Goal: Information Seeking & Learning: Learn about a topic

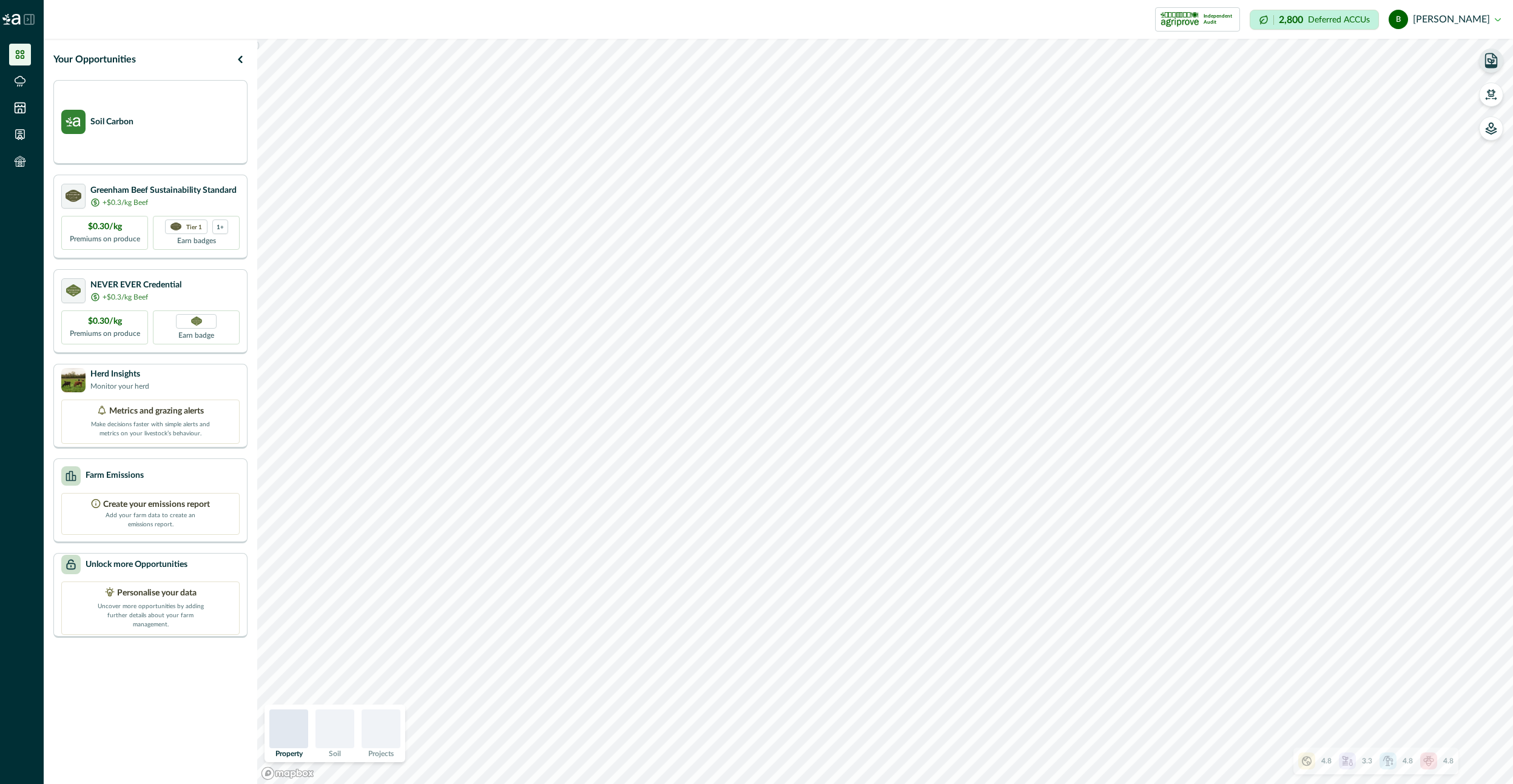
click at [1496, 63] on icon "button" at bounding box center [1492, 60] width 11 height 14
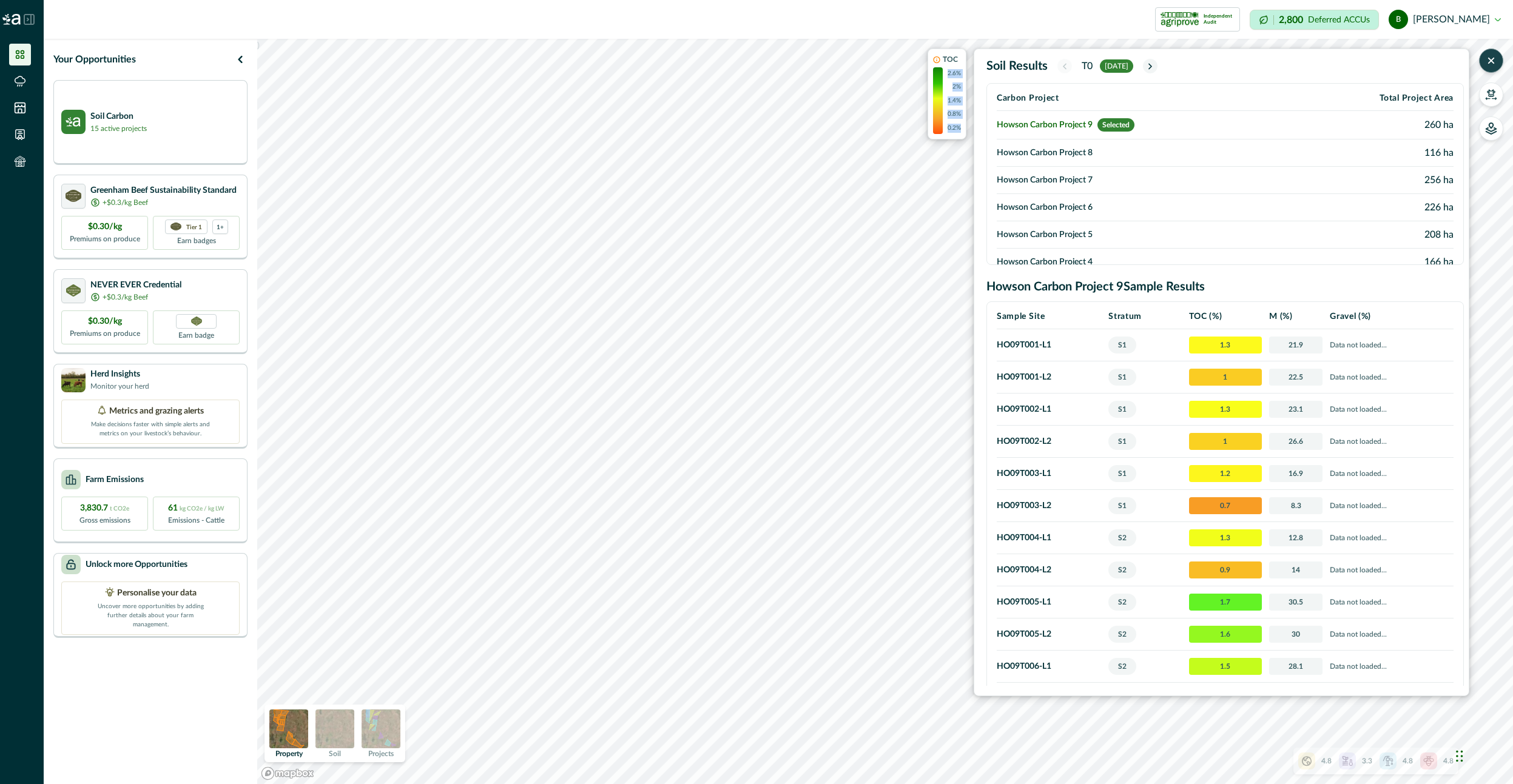
click at [922, 338] on div ") TOC 2.6% 2% 1.4% 0.8% 0.2% Soil Results T0 [DATE] Carbon Project Total Projec…" at bounding box center [885, 412] width 1256 height 745
click at [904, 416] on div ") TOC 2.6% 2% 1.4% 0.8% 0.2% Soil Results T0 [DATE] Carbon Project Total Projec…" at bounding box center [885, 412] width 1256 height 745
click at [1480, 91] on button "button" at bounding box center [1491, 95] width 24 height 24
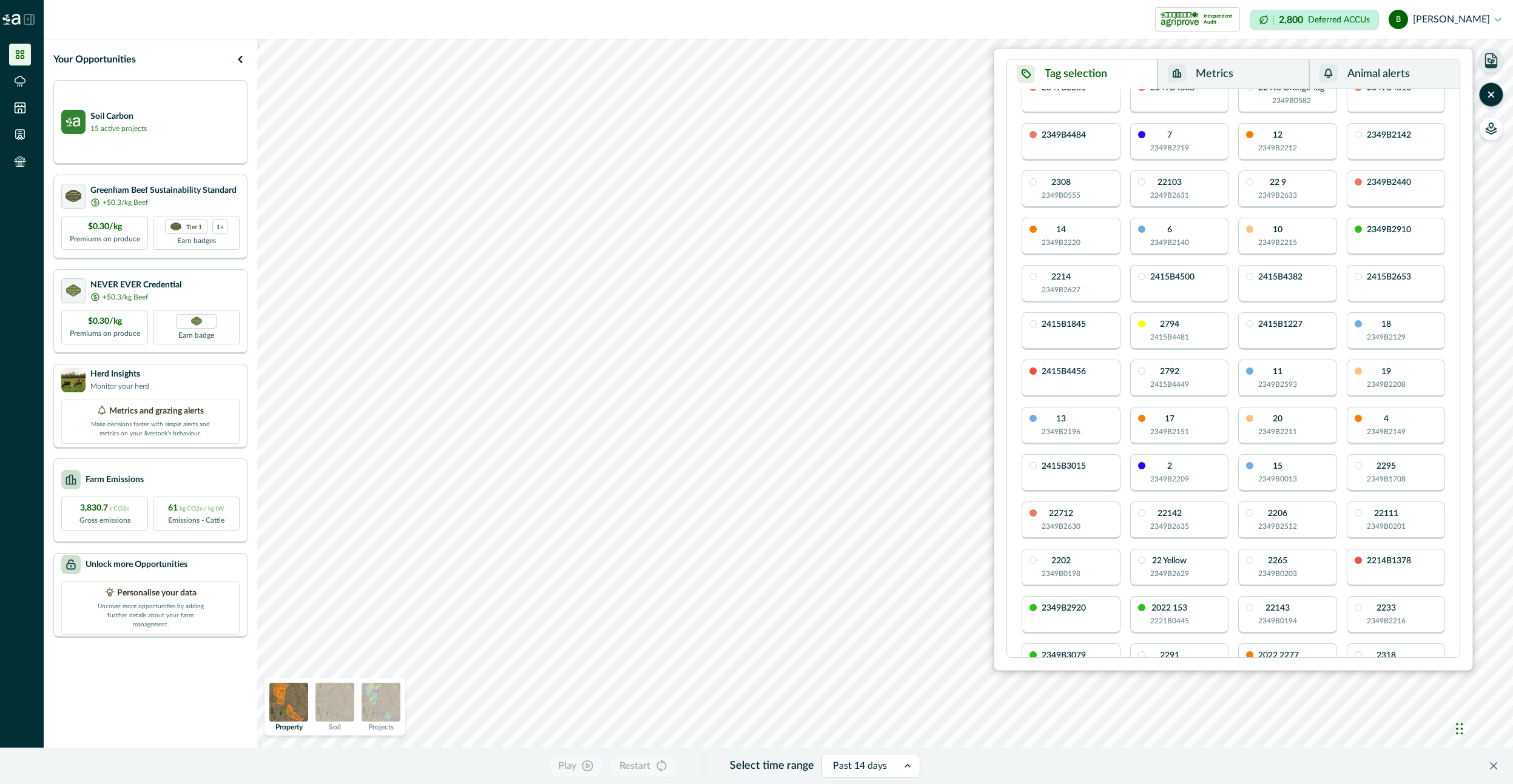
scroll to position [524, 0]
click at [1227, 72] on button "Metrics" at bounding box center [1233, 74] width 151 height 30
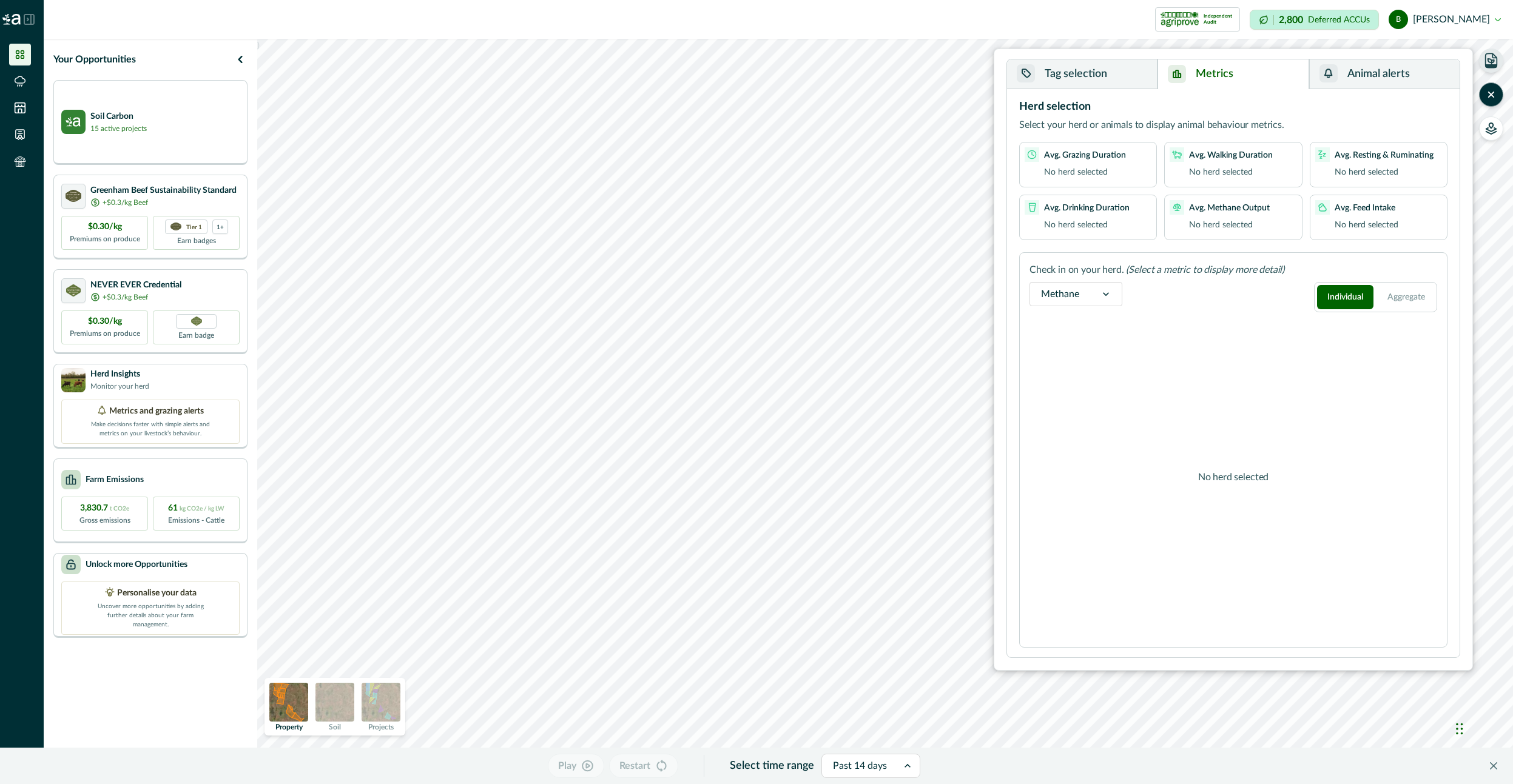
click at [1100, 83] on button "Tag selection" at bounding box center [1082, 74] width 150 height 30
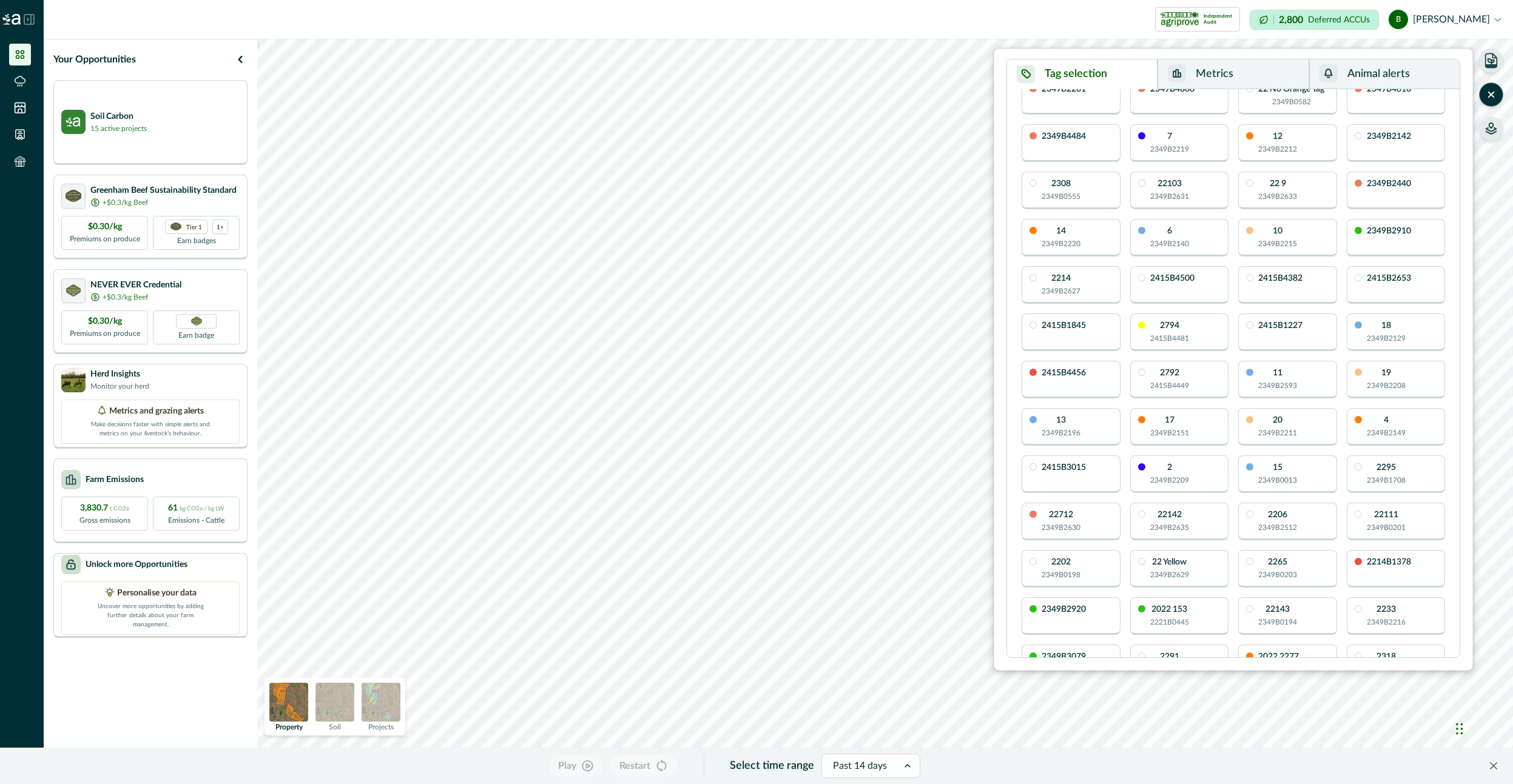
click at [1494, 129] on icon "button" at bounding box center [1491, 130] width 10 height 7
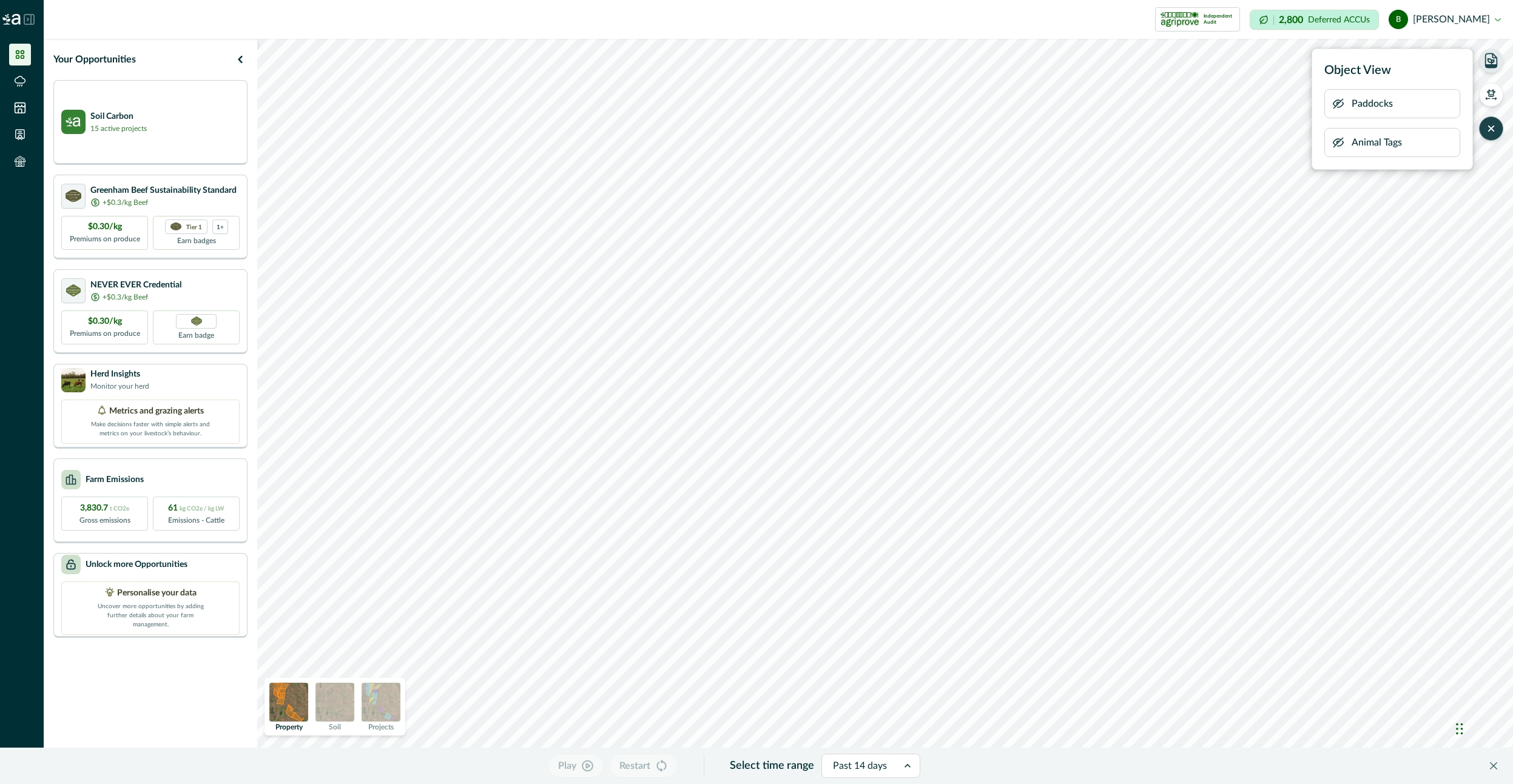
click at [1343, 149] on button "button" at bounding box center [1338, 142] width 12 height 24
click at [1496, 58] on icon "button" at bounding box center [1492, 60] width 11 height 14
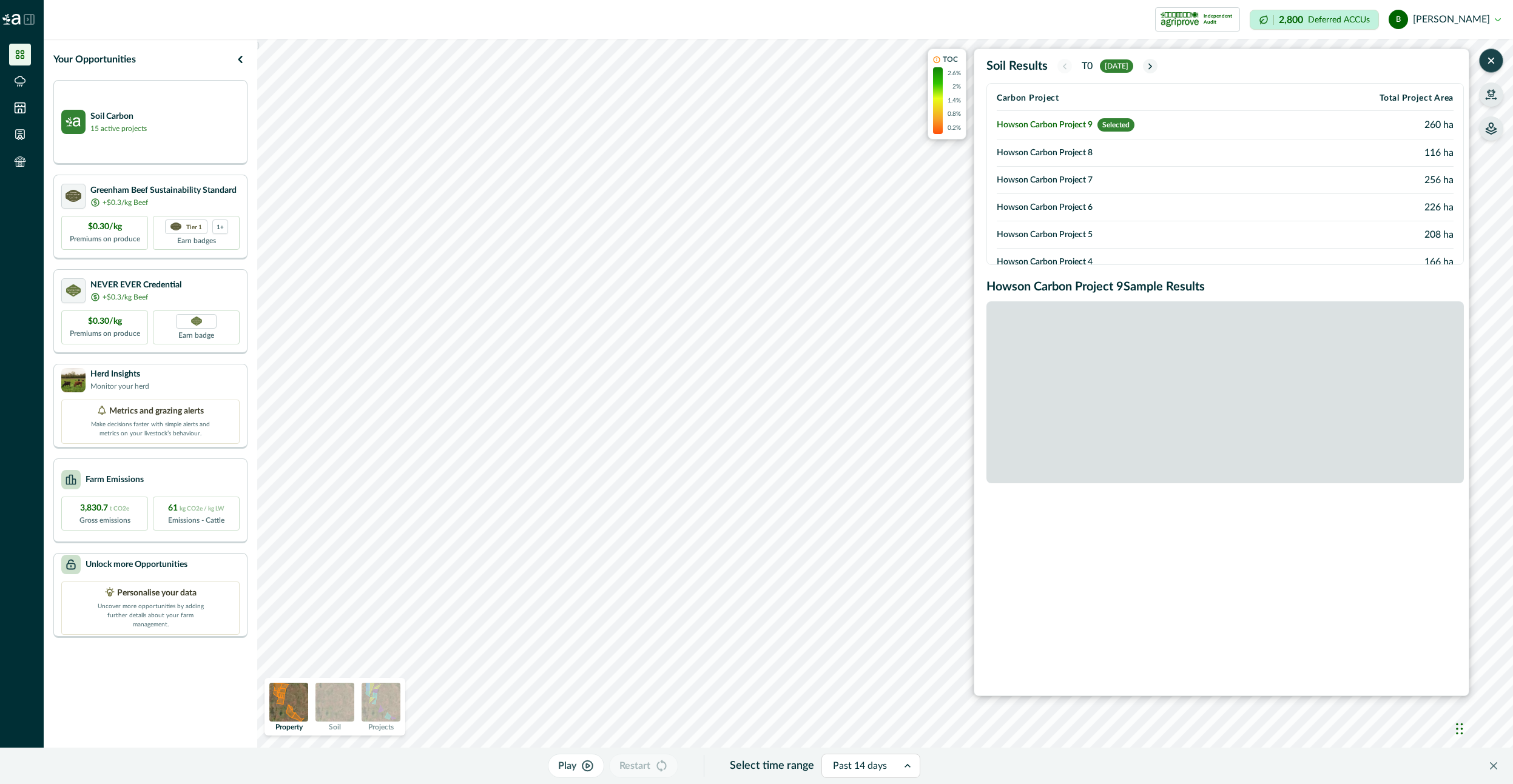
click at [1488, 95] on icon "button" at bounding box center [1491, 94] width 12 height 12
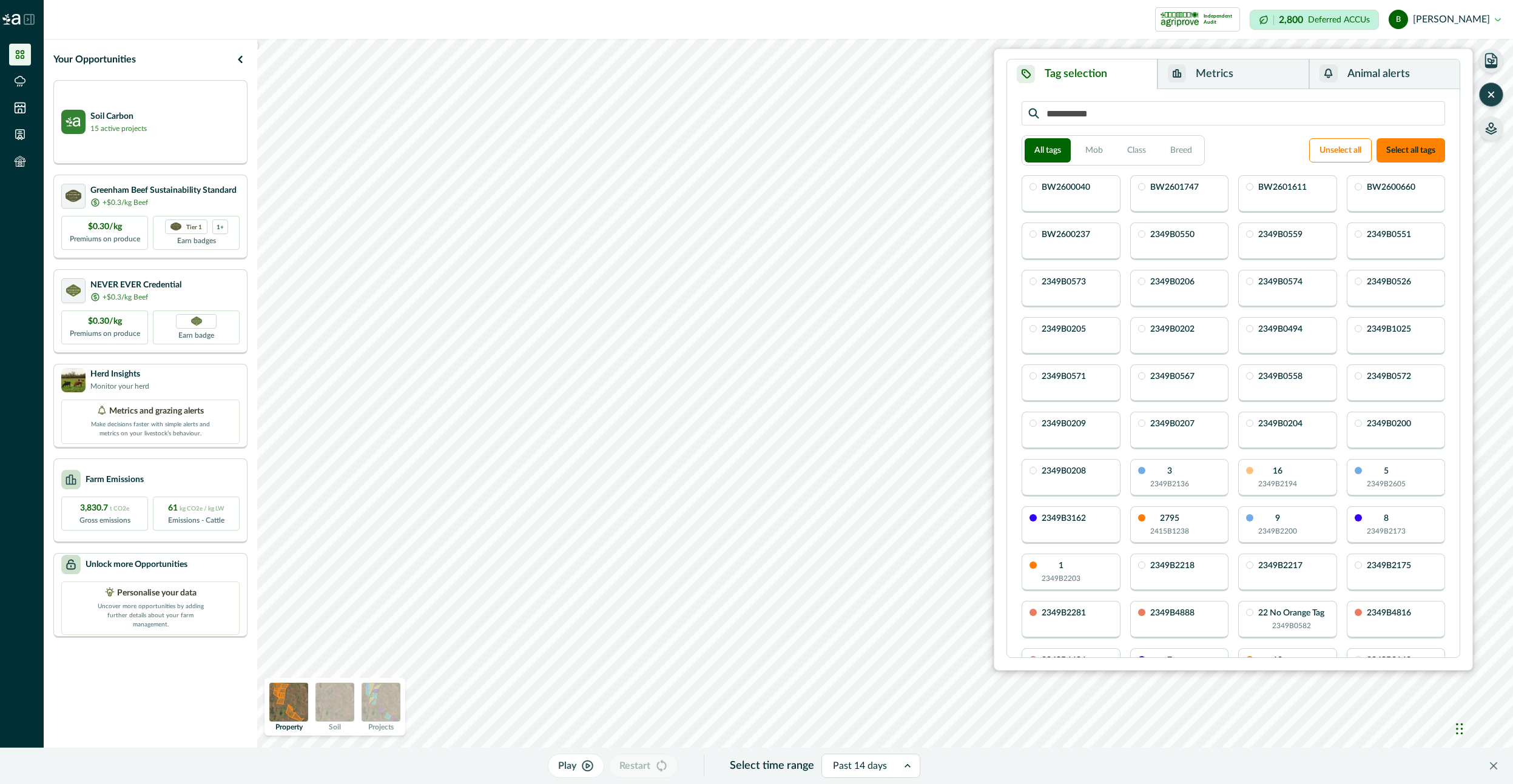
click at [1224, 76] on button "Metrics" at bounding box center [1233, 74] width 151 height 30
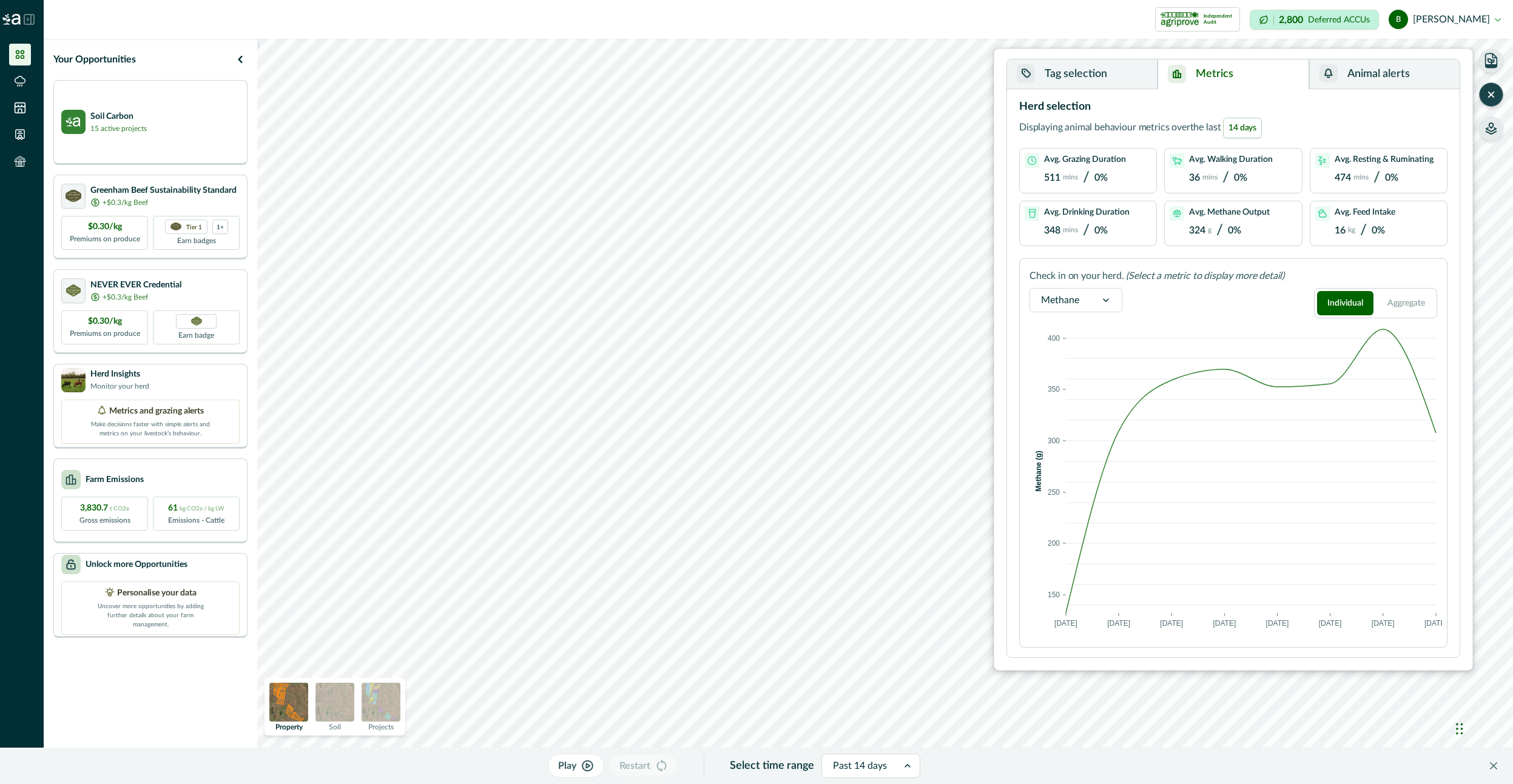
click at [1204, 177] on p "mins" at bounding box center [1210, 177] width 15 height 8
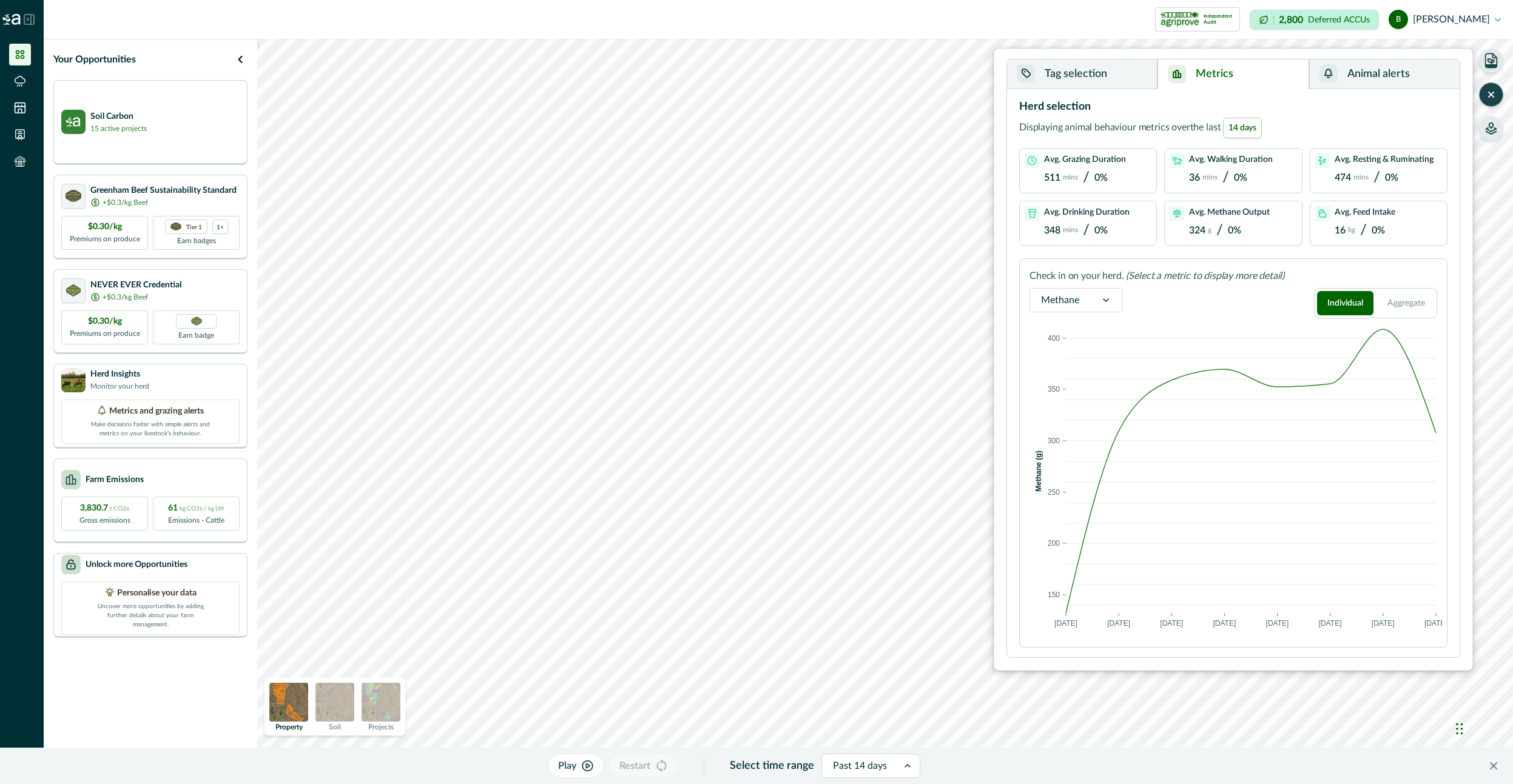
click at [1204, 177] on p "mins" at bounding box center [1210, 177] width 15 height 8
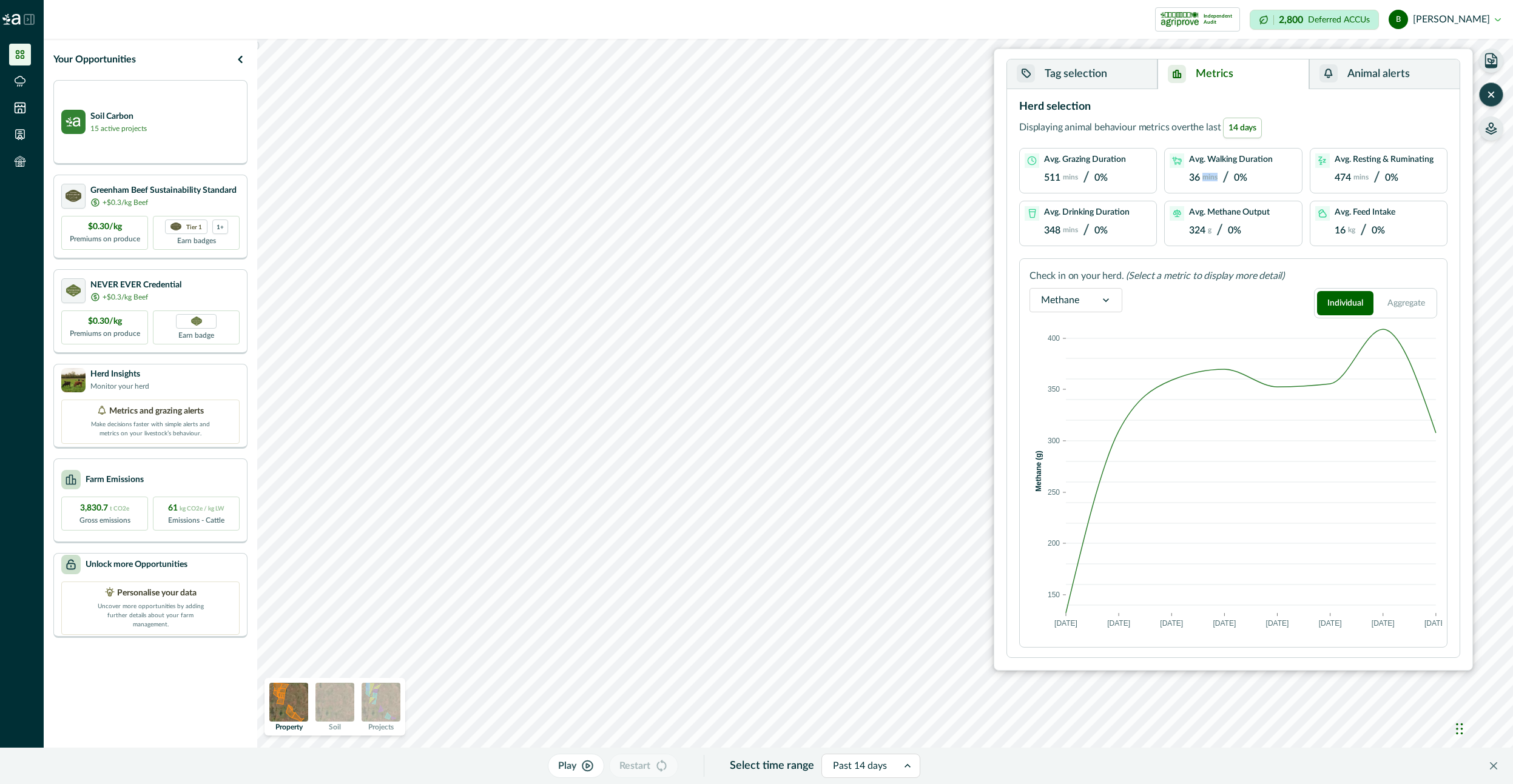
click at [1204, 177] on p "mins" at bounding box center [1210, 177] width 15 height 8
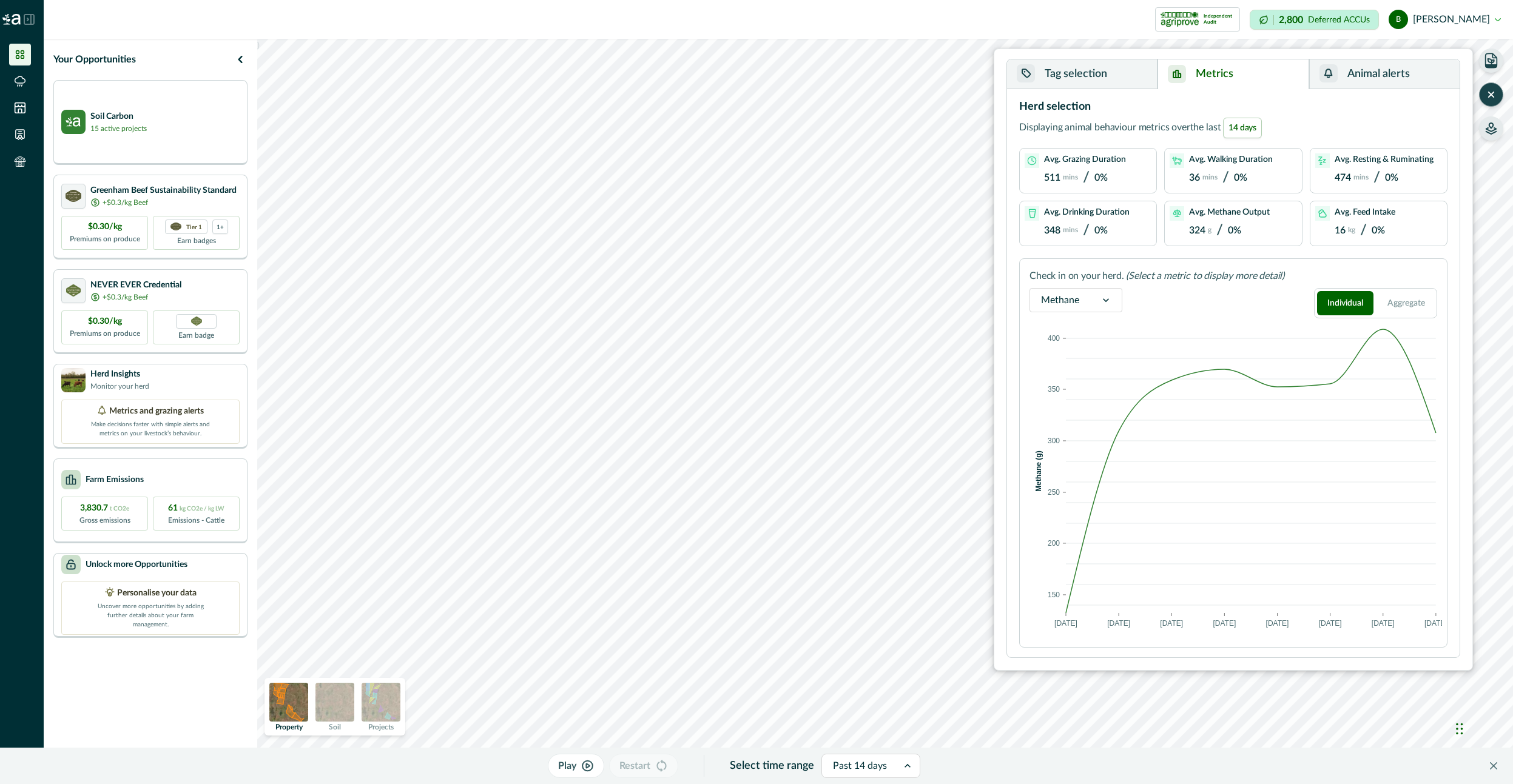
click at [1204, 177] on p "mins" at bounding box center [1210, 177] width 15 height 8
click at [1205, 202] on div "Avg. Methane Output 324 g / 0%" at bounding box center [1233, 223] width 137 height 45
click at [1139, 228] on div "Avg. Drinking Duration 348 mins / 0%" at bounding box center [1088, 223] width 127 height 34
click at [1139, 229] on div "Avg. Drinking Duration 348 mins / 0%" at bounding box center [1088, 223] width 127 height 34
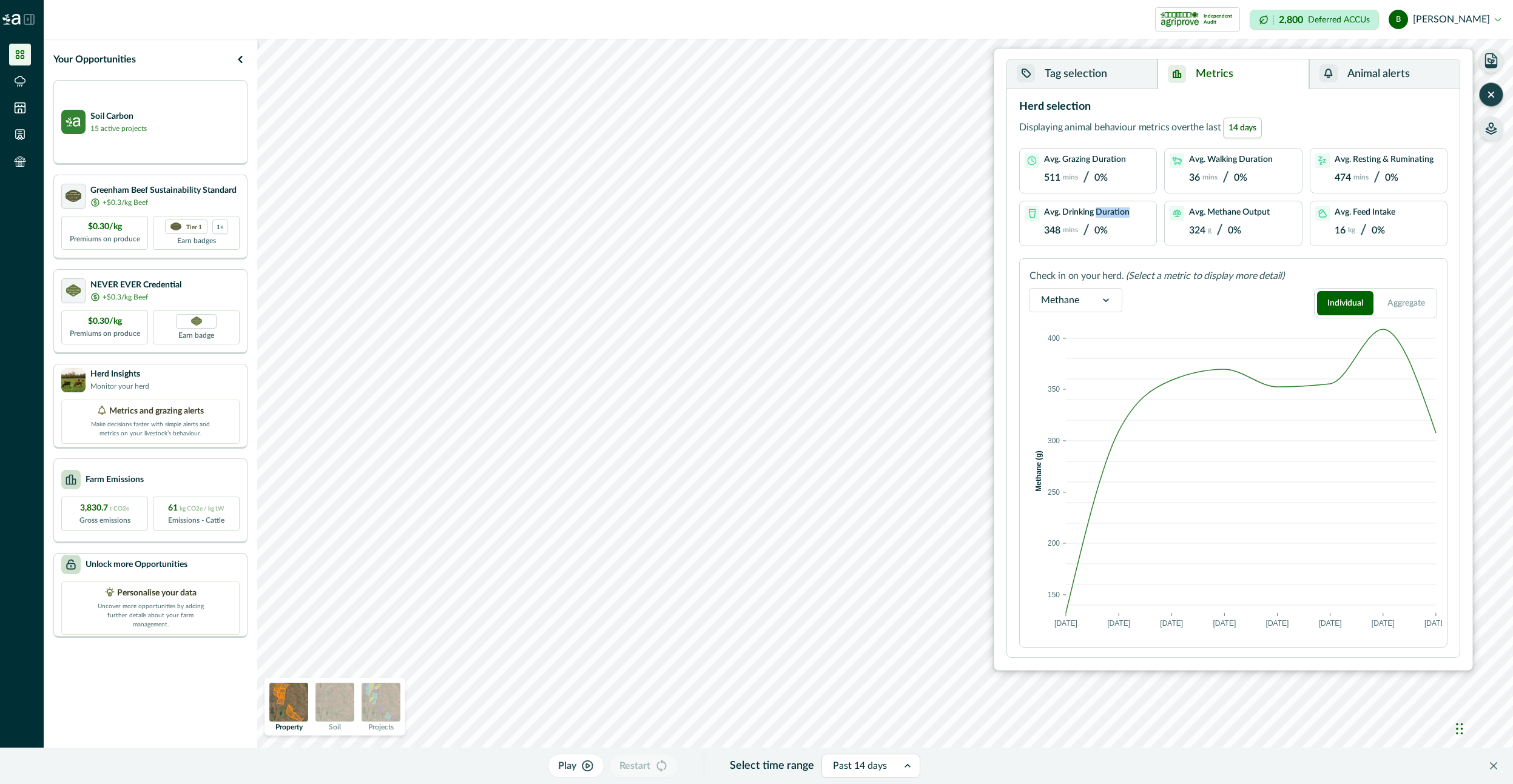
click at [1139, 229] on div "Avg. Drinking Duration 348 mins / 0%" at bounding box center [1088, 223] width 127 height 34
click at [1188, 228] on div "Avg. Methane Output 324 g / 0%" at bounding box center [1233, 223] width 127 height 34
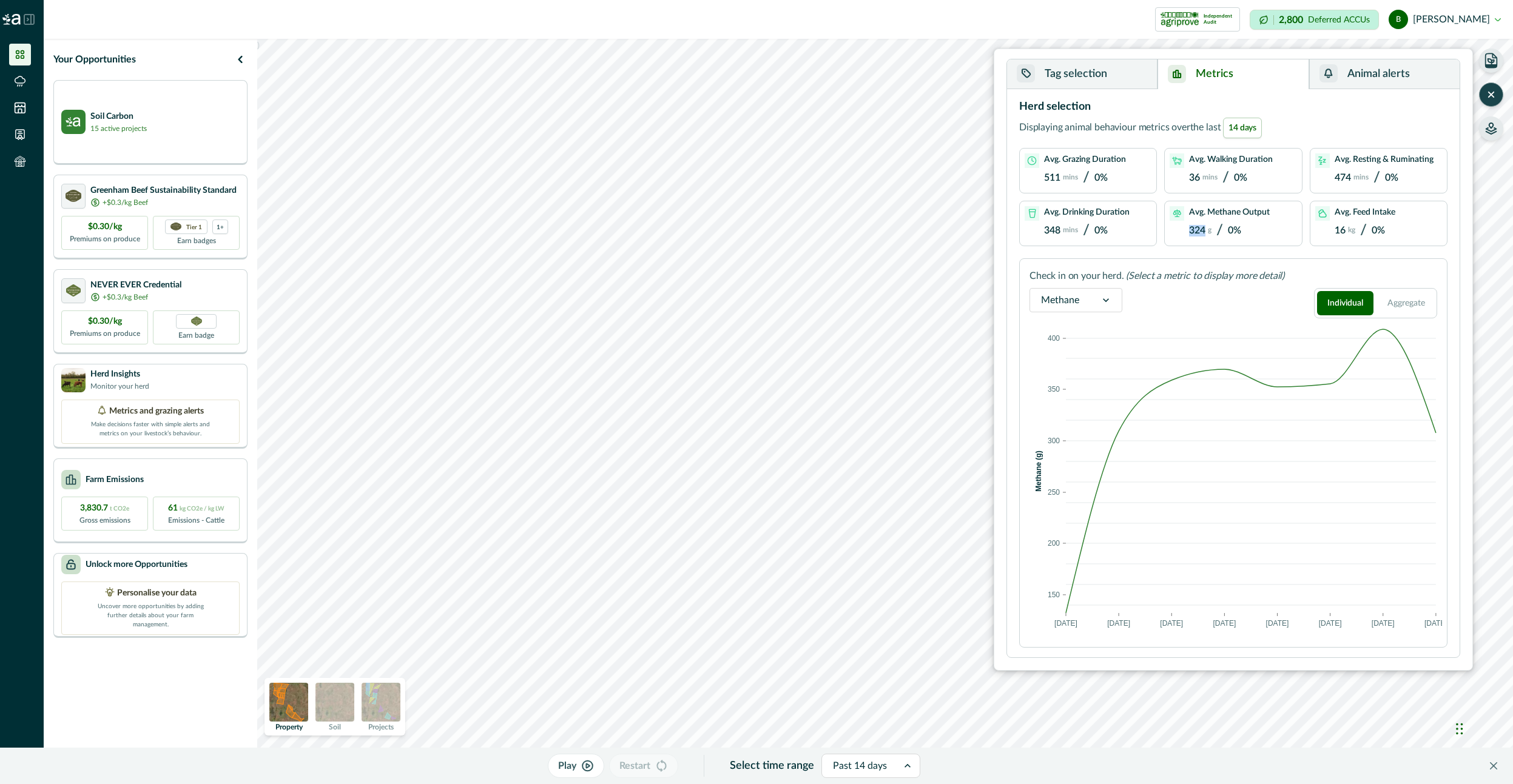
click at [1188, 228] on div "Avg. Methane Output 324 g / 0%" at bounding box center [1233, 223] width 127 height 34
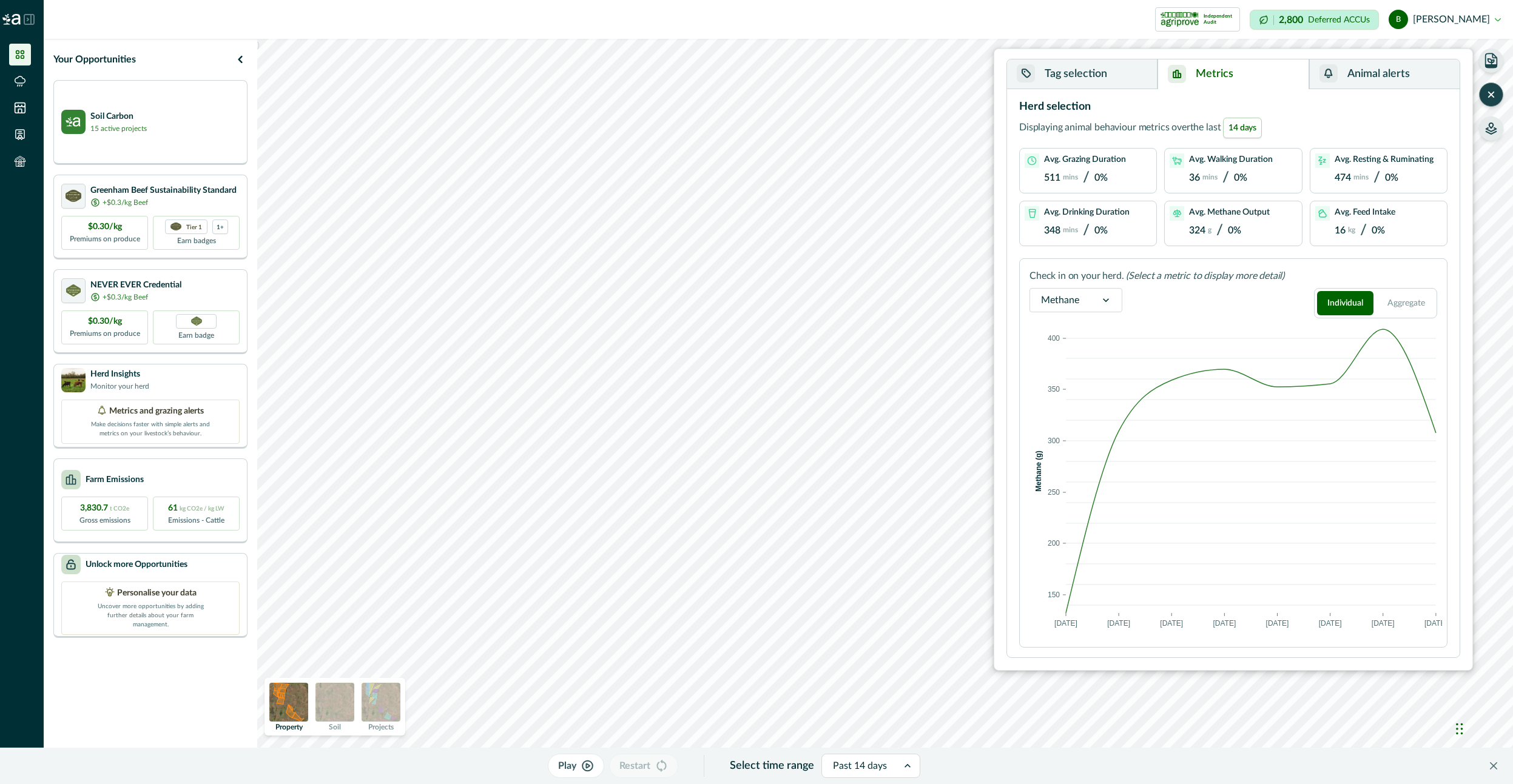
click at [1188, 228] on div "Avg. Methane Output 324 g / 0%" at bounding box center [1233, 223] width 127 height 34
click at [1104, 76] on button "Tag selection" at bounding box center [1082, 74] width 150 height 30
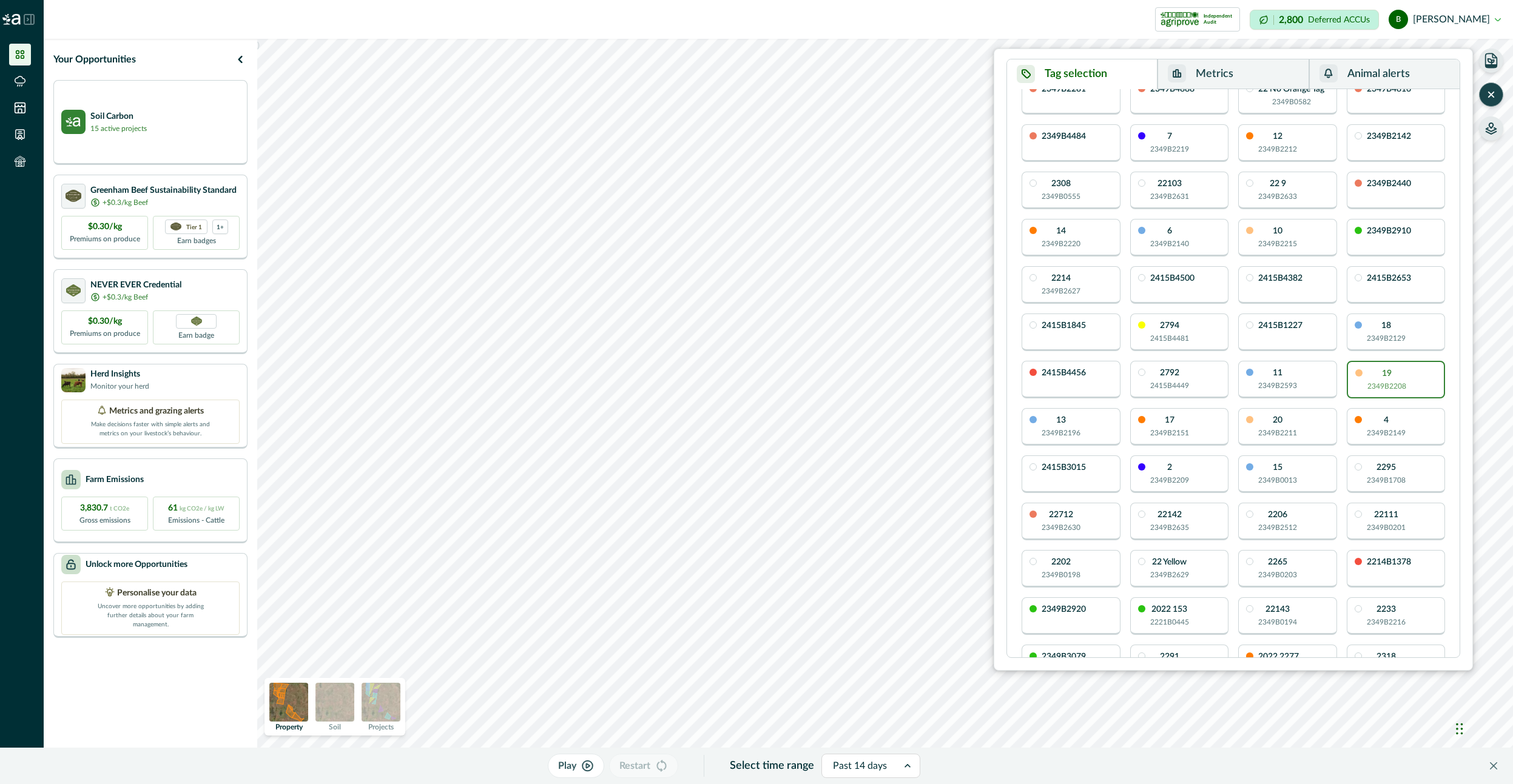
click at [1403, 373] on div "19 2349B2208" at bounding box center [1387, 381] width 39 height 22
click at [1406, 384] on p "2349B2208" at bounding box center [1386, 385] width 39 height 11
click at [1022, 388] on div "BW2600040 BW2601747 BW2601611 BW2600660 BW2600237 2349B0550 2349B0559 2349B0551…" at bounding box center [1234, 521] width 423 height 1740
click at [156, 761] on div "Play Restart Select time range Past 14 days" at bounding box center [733, 765] width 1449 height 36
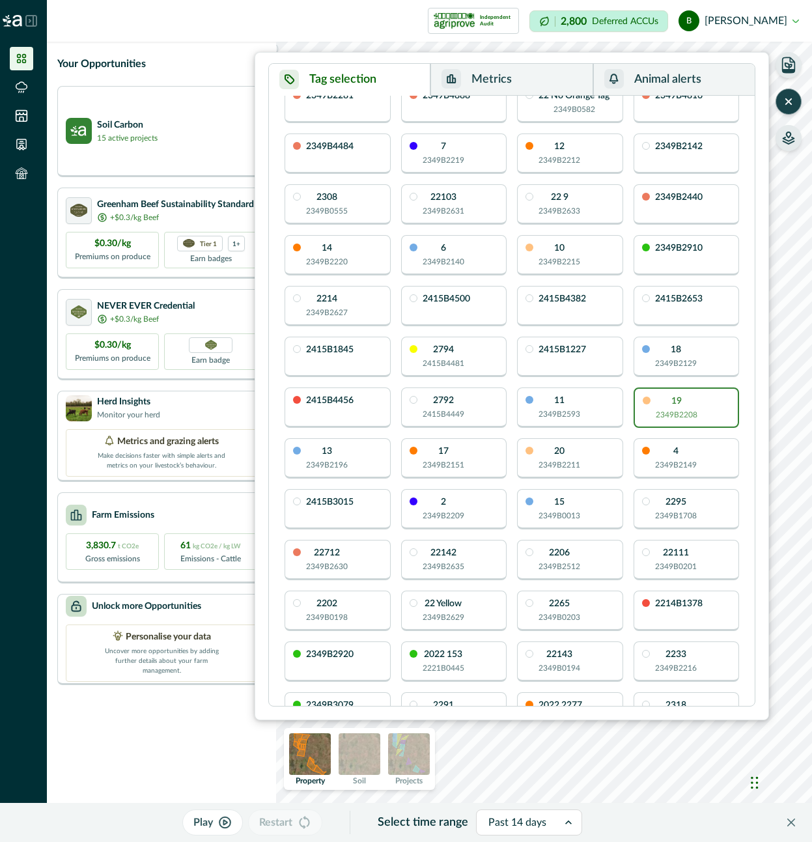
click at [528, 83] on button "Metrics" at bounding box center [511, 80] width 162 height 32
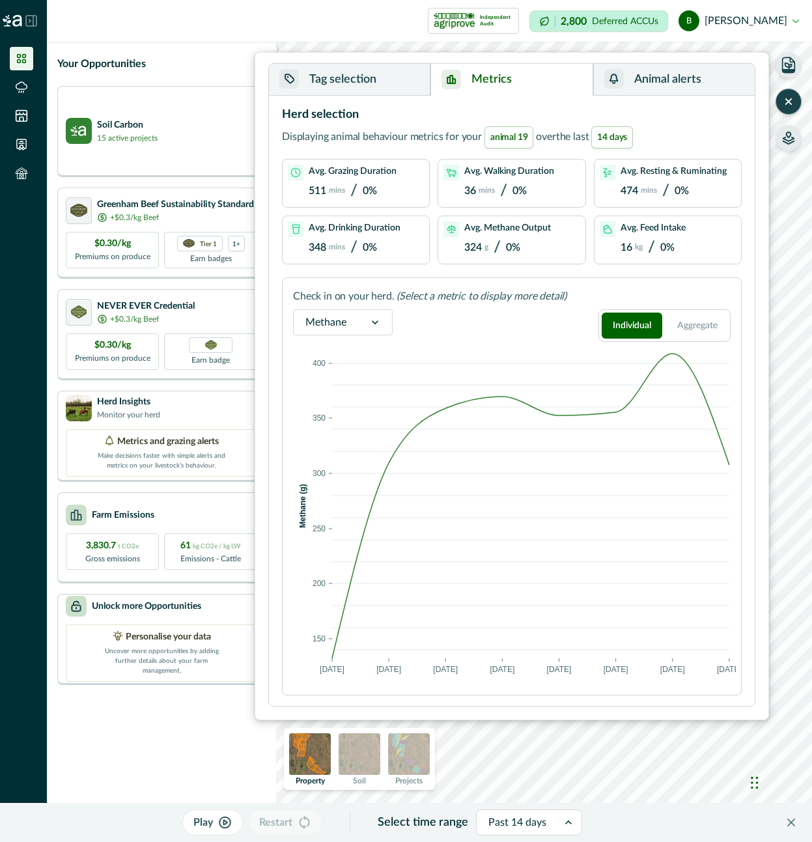
click at [387, 79] on button "Tag selection" at bounding box center [349, 80] width 161 height 32
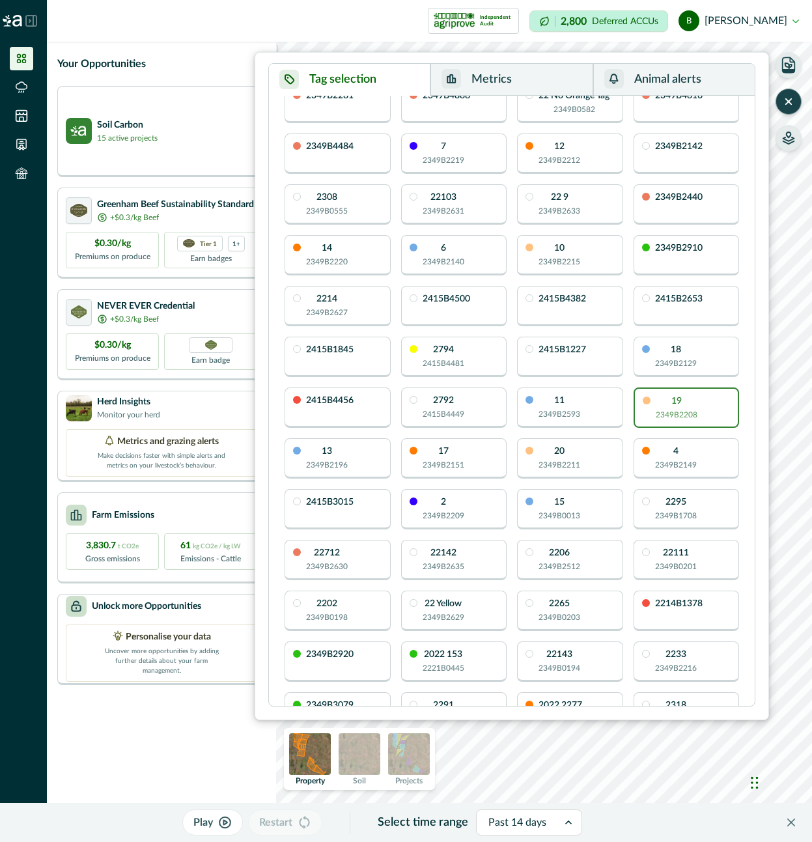
click at [521, 81] on button "Metrics" at bounding box center [511, 80] width 162 height 32
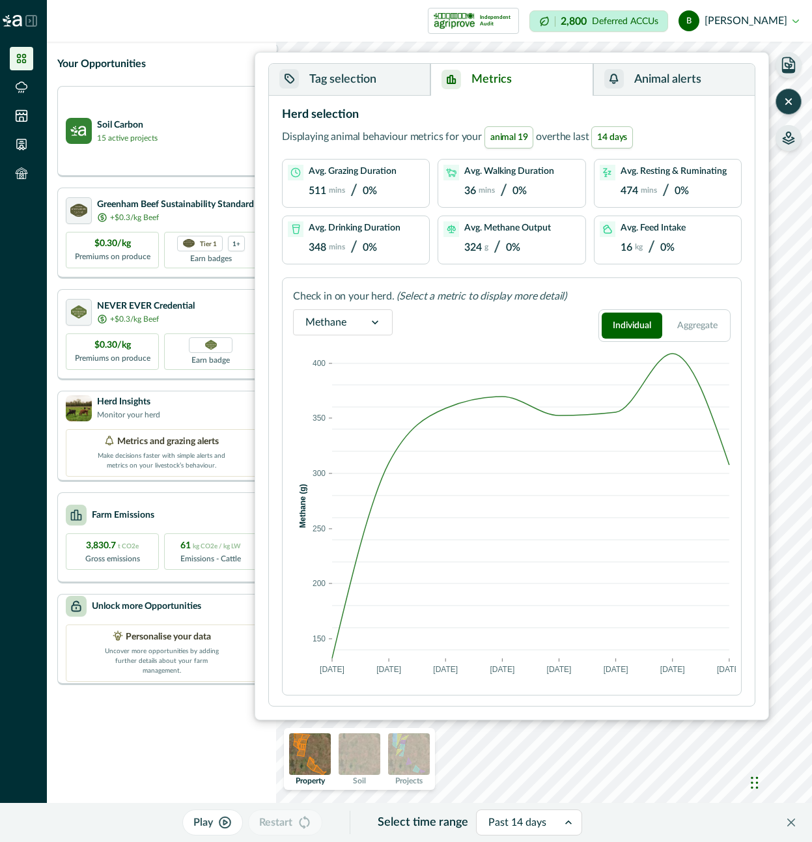
click at [520, 83] on button "Metrics" at bounding box center [511, 80] width 162 height 32
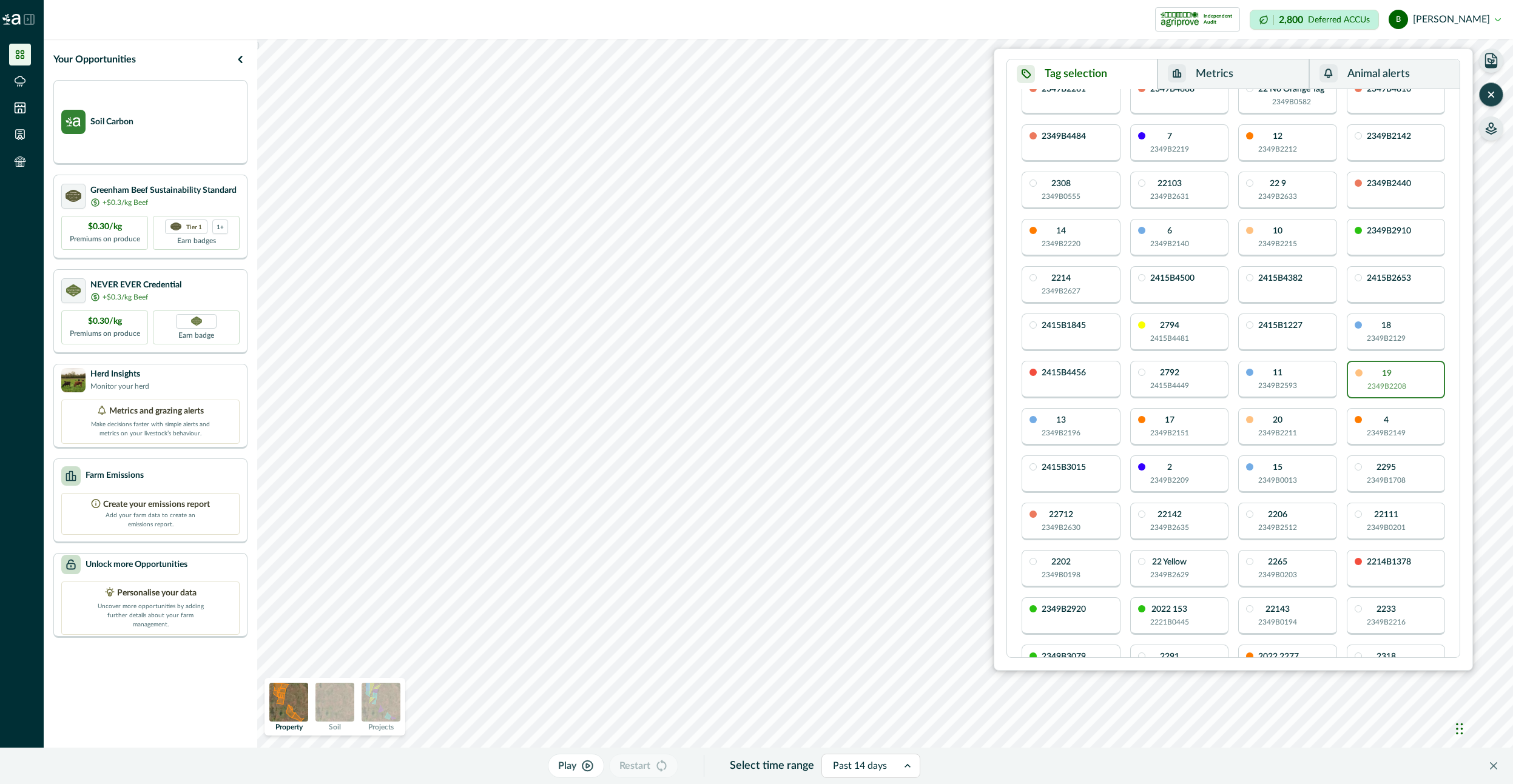
click at [1252, 72] on button "Metrics" at bounding box center [1233, 74] width 151 height 30
